Goal: Task Accomplishment & Management: Manage account settings

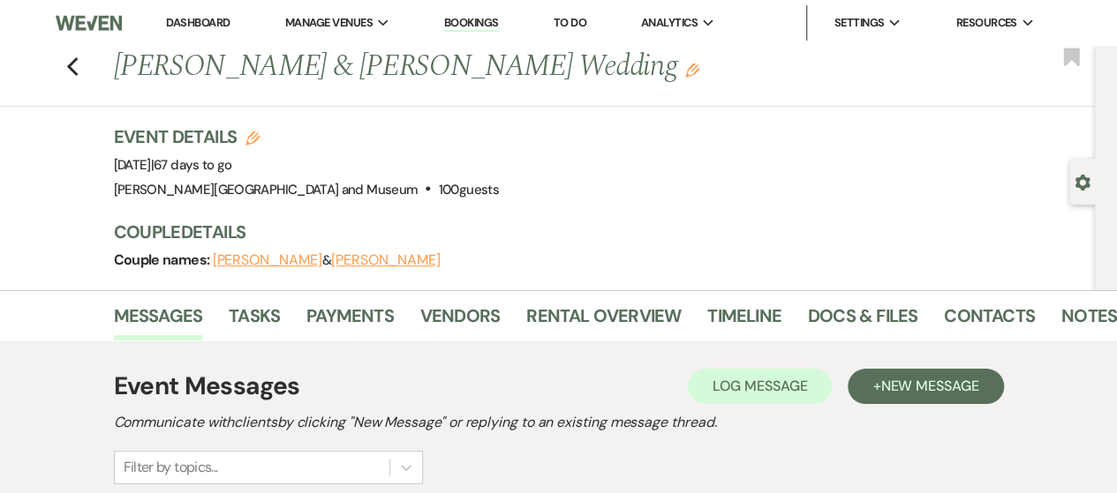
click at [219, 19] on link "Dashboard" at bounding box center [198, 22] width 64 height 15
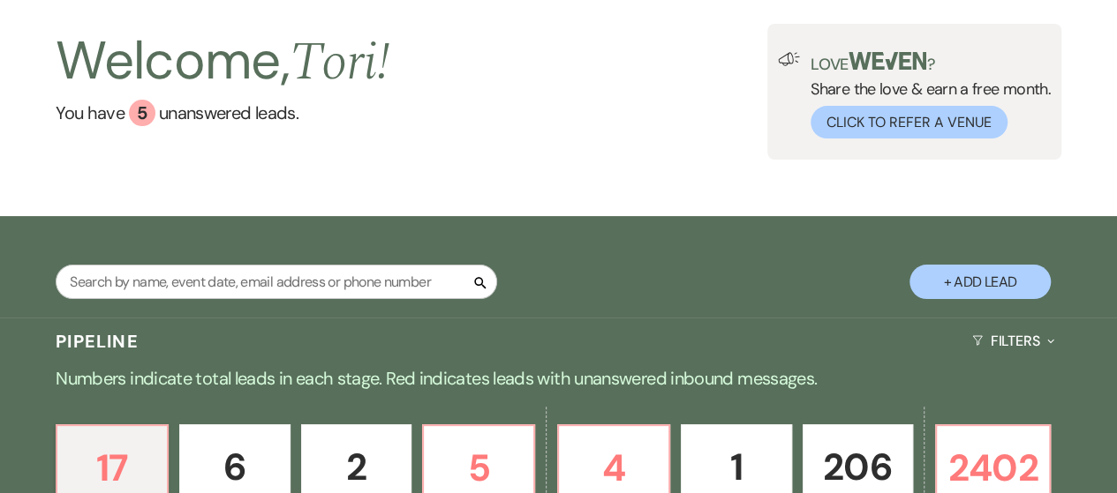
scroll to position [265, 0]
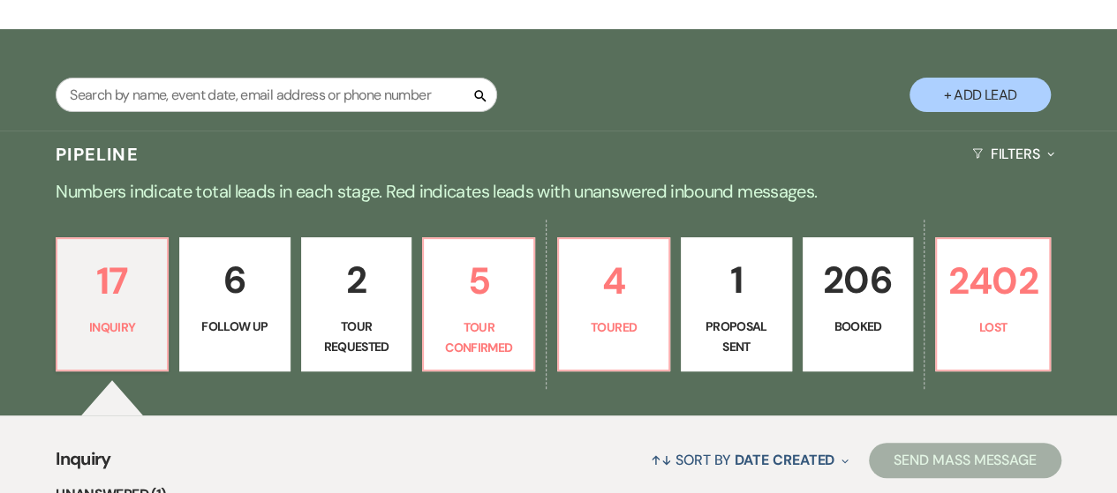
click at [756, 290] on p "1" at bounding box center [736, 280] width 88 height 59
select select "6"
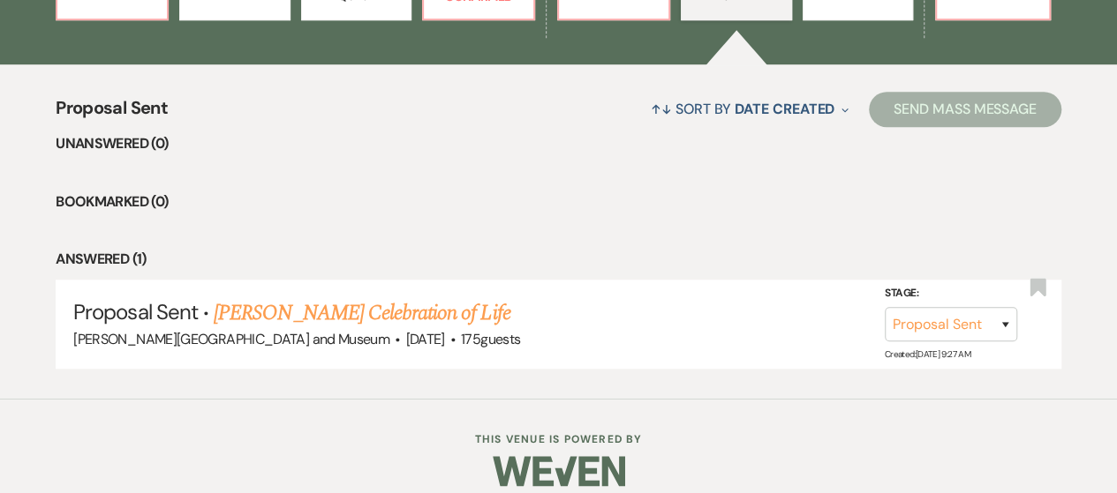
scroll to position [618, 0]
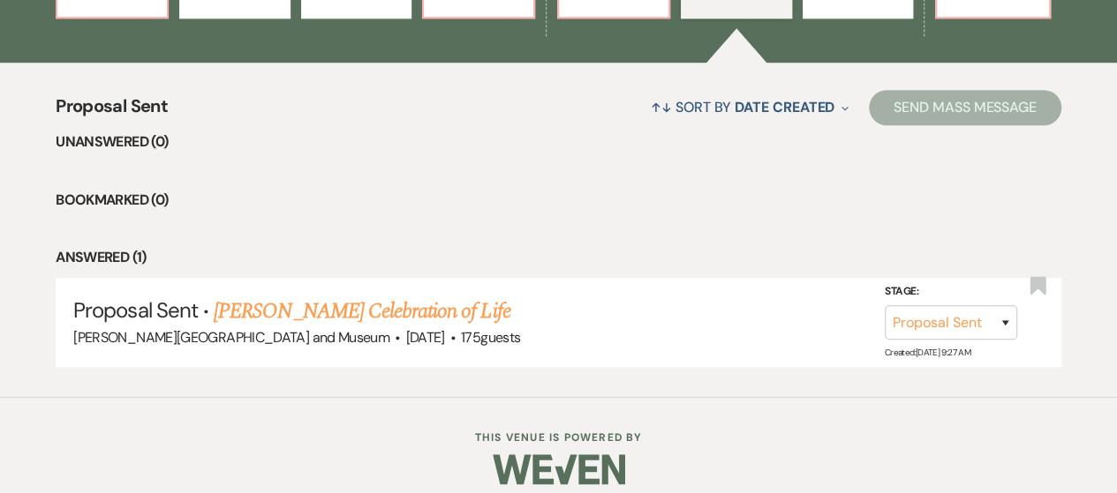
click at [429, 311] on link "[PERSON_NAME] Celebration of Life" at bounding box center [362, 312] width 296 height 32
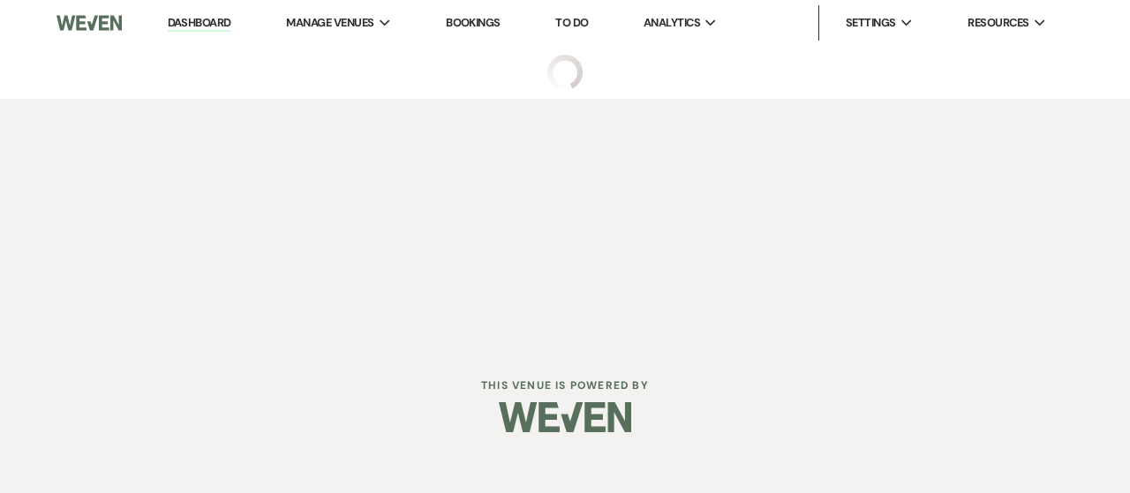
select select "6"
select select "5"
select select "14"
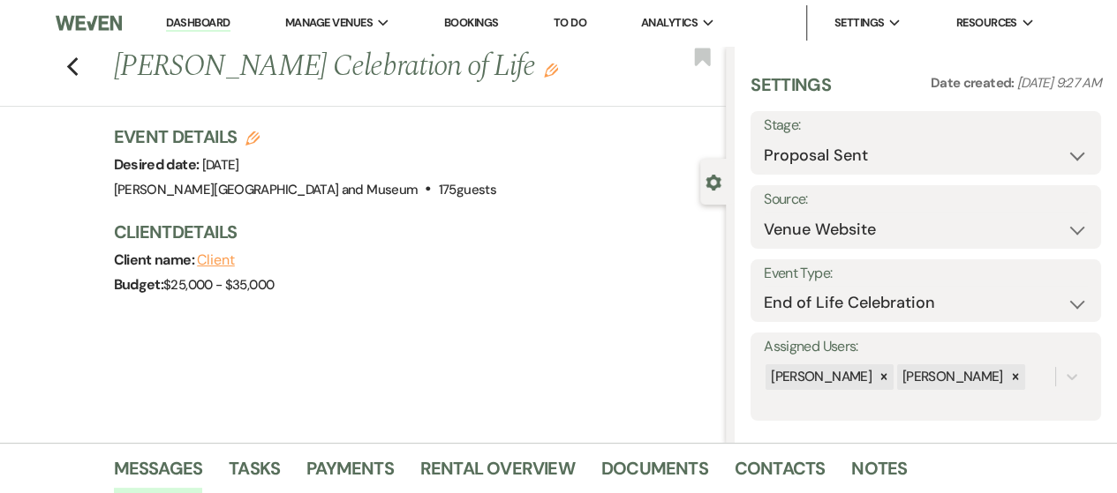
drag, startPoint x: 124, startPoint y: 66, endPoint x: 208, endPoint y: 78, distance: 85.5
click at [191, 88] on h1 "[PERSON_NAME] Celebration of Life Edit" at bounding box center [355, 67] width 483 height 42
copy h1 "[PERSON_NAME] Celebration of Life"
click at [198, 27] on link "Dashboard" at bounding box center [198, 23] width 64 height 17
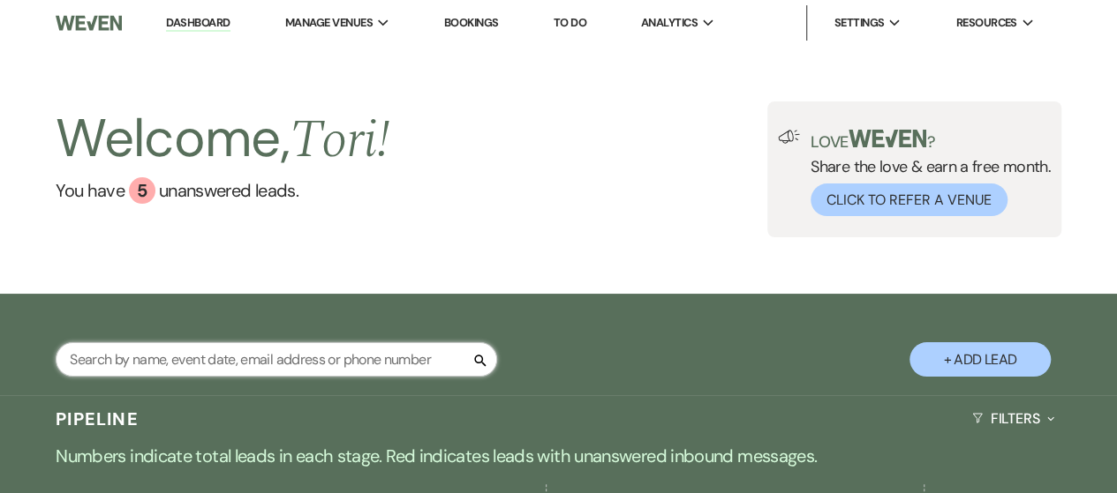
drag, startPoint x: 251, startPoint y: 368, endPoint x: 251, endPoint y: 342, distance: 26.5
click at [251, 368] on input "text" at bounding box center [276, 359] width 441 height 34
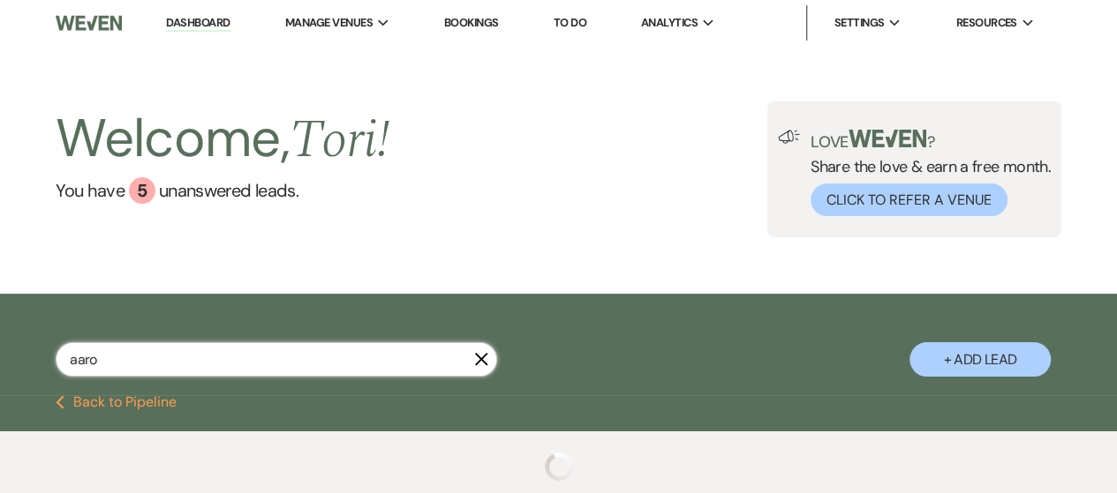
type input "[PERSON_NAME]"
select select "8"
select select "10"
select select "8"
select select "4"
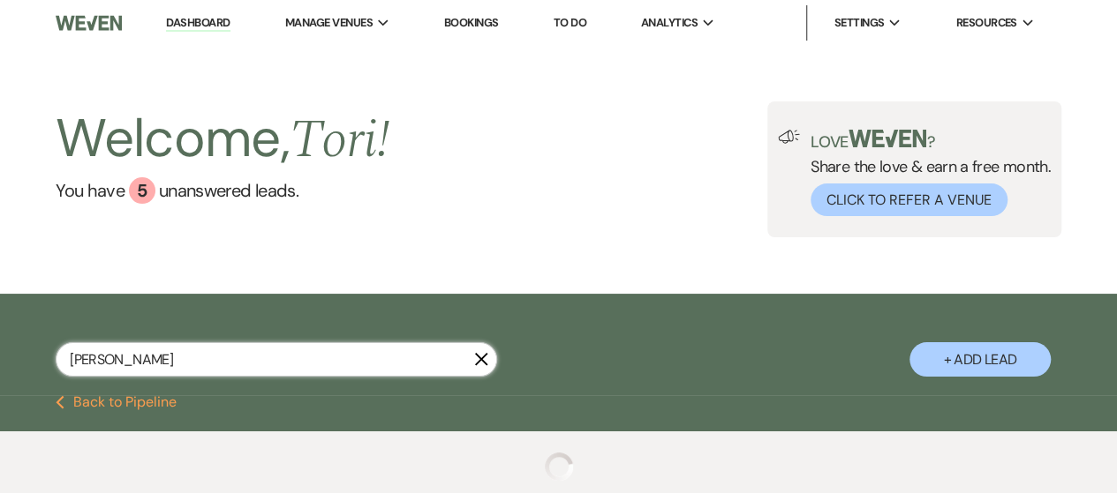
select select "8"
select select "10"
select select "8"
select select "4"
select select "8"
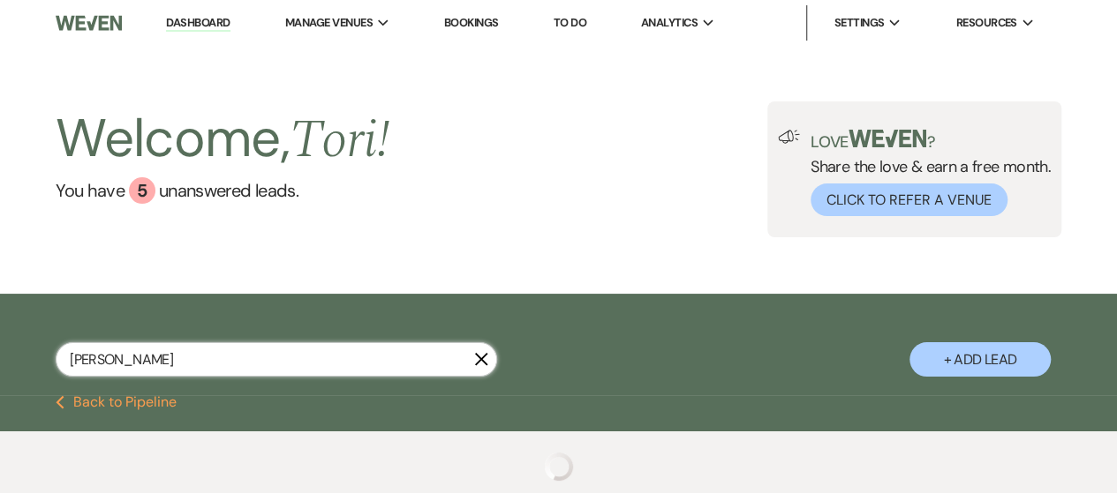
select select "8"
select select "5"
select select "8"
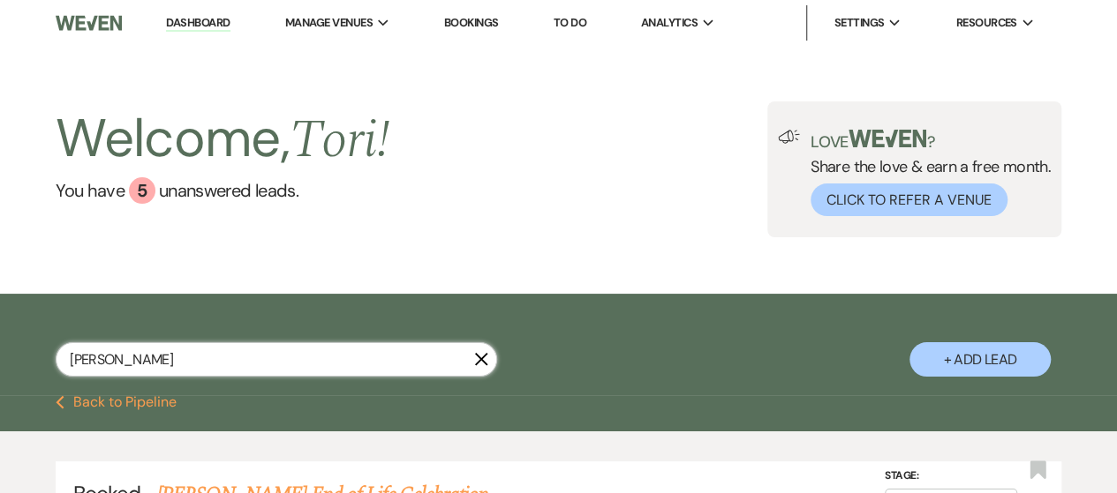
type input "[PERSON_NAME]"
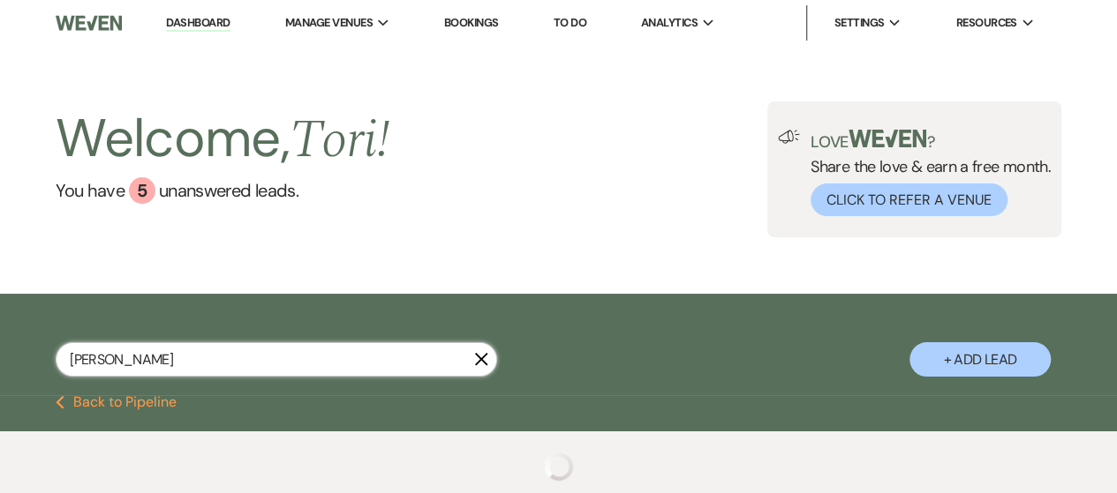
select select "8"
select select "10"
select select "8"
select select "4"
select select "8"
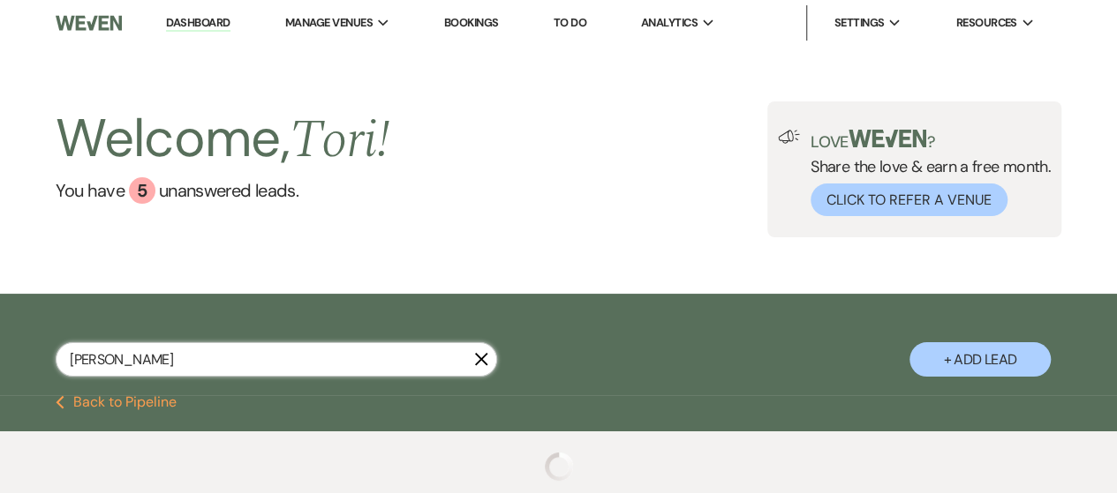
select select "8"
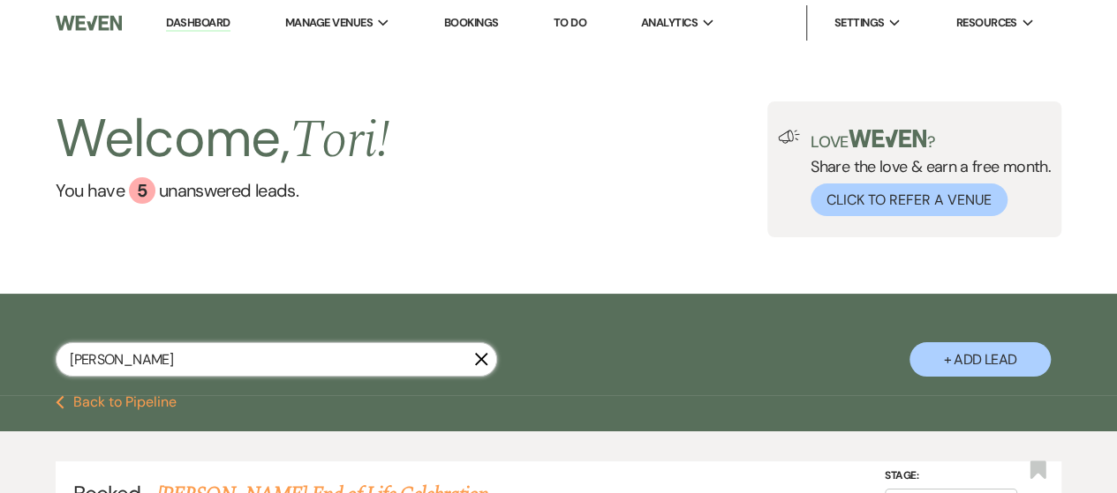
scroll to position [177, 0]
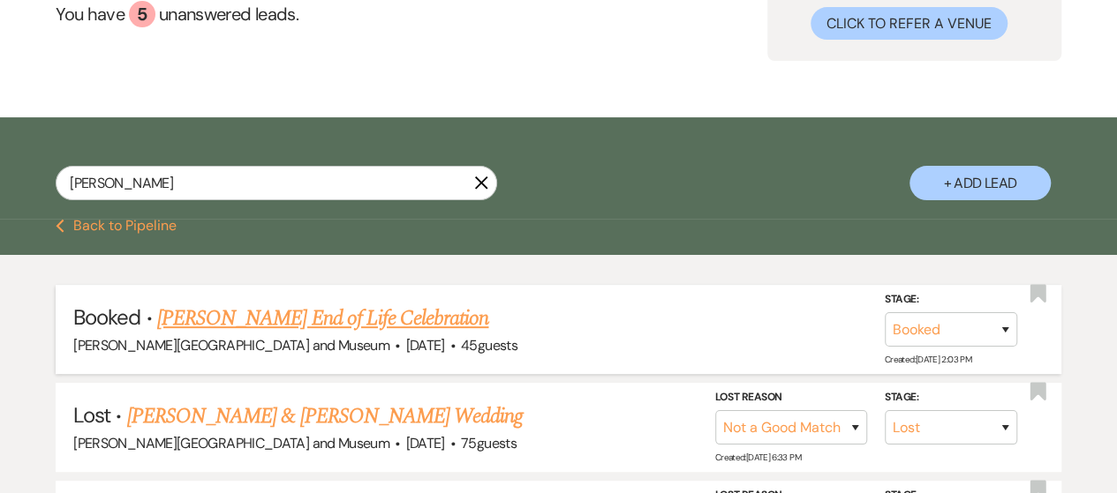
click at [410, 310] on link "[PERSON_NAME] End of Life Celebration" at bounding box center [322, 319] width 331 height 32
